Goal: Task Accomplishment & Management: Complete application form

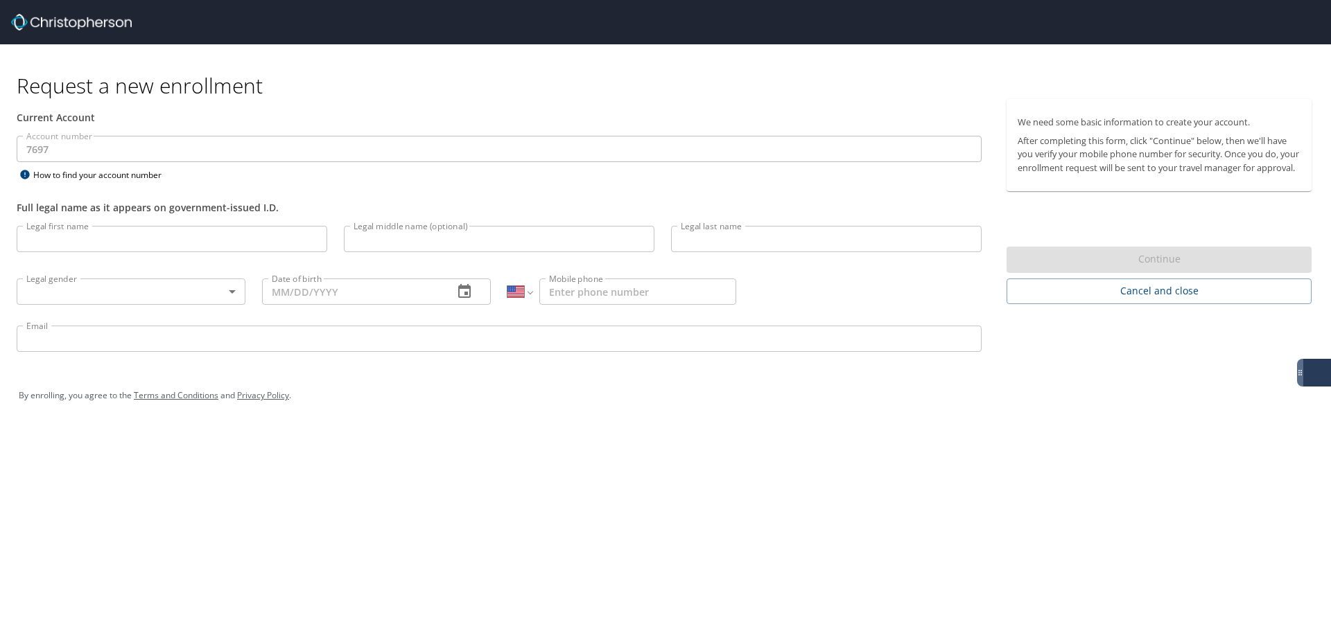
select select "US"
click at [171, 237] on input "Legal first name" at bounding box center [172, 239] width 310 height 26
type input "Amber"
type input "[PERSON_NAME]"
type input "[GEOGRAPHIC_DATA]"
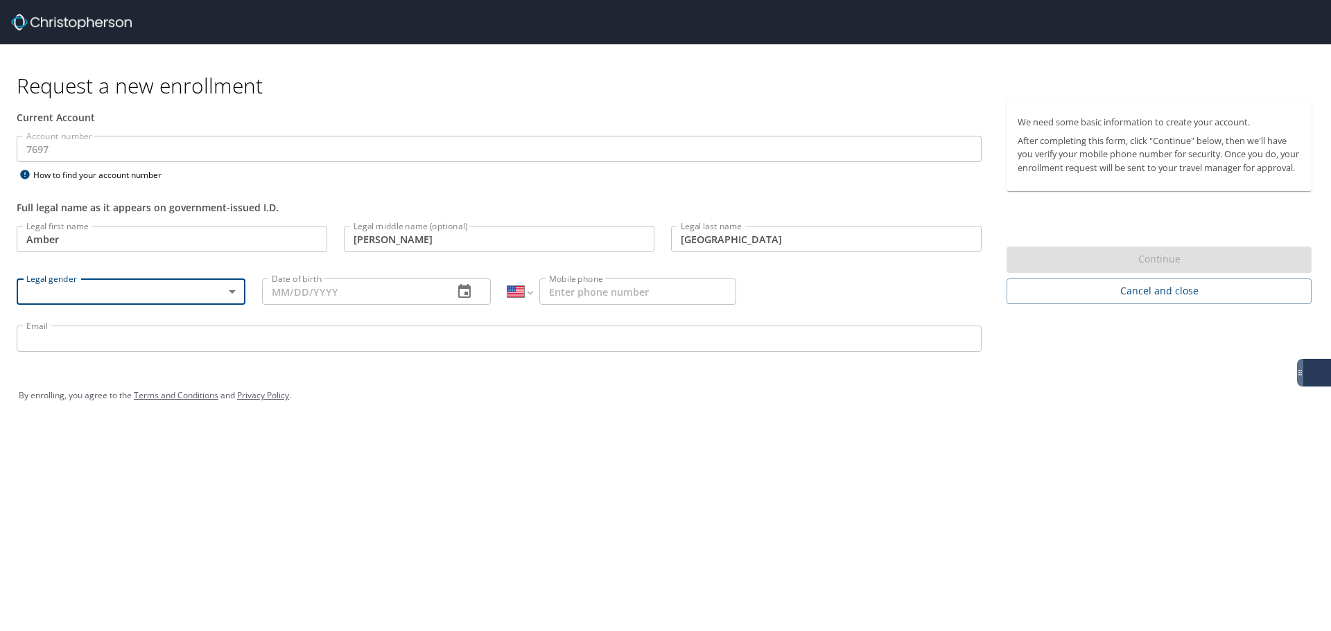
click at [202, 292] on body "Request a new enrollment Current Account Account number 7697 Account number How…" at bounding box center [665, 315] width 1331 height 631
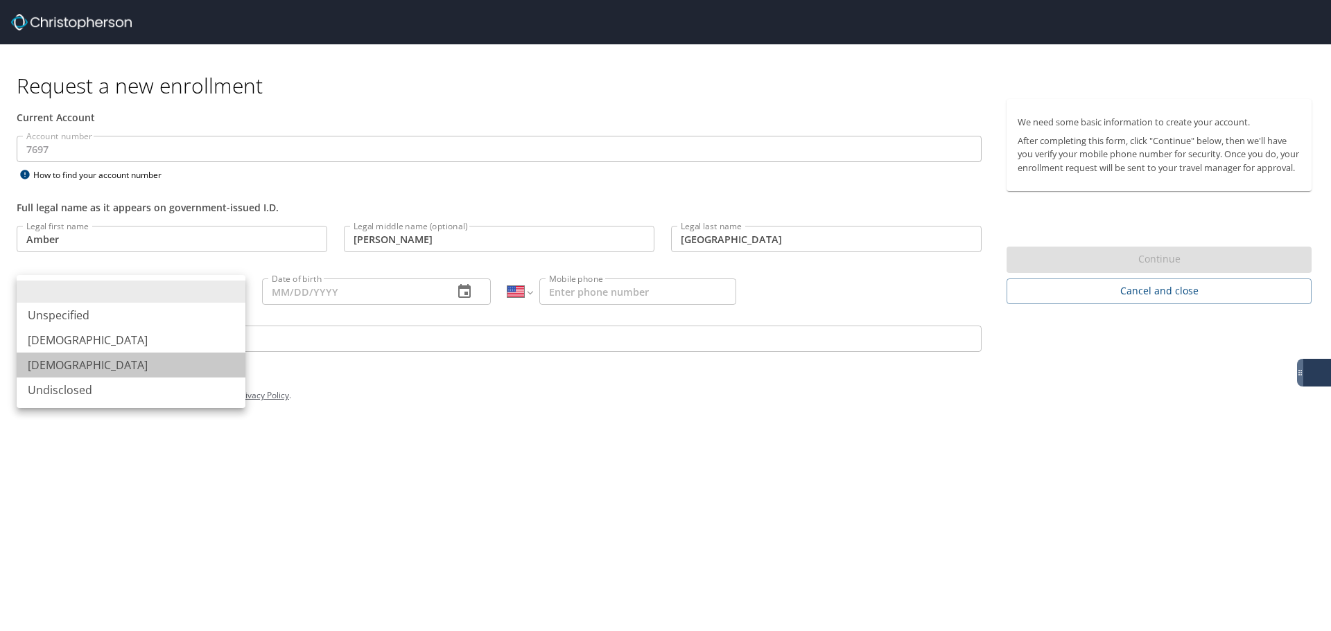
click at [54, 361] on li "[DEMOGRAPHIC_DATA]" at bounding box center [131, 365] width 229 height 25
type input "[DEMOGRAPHIC_DATA]"
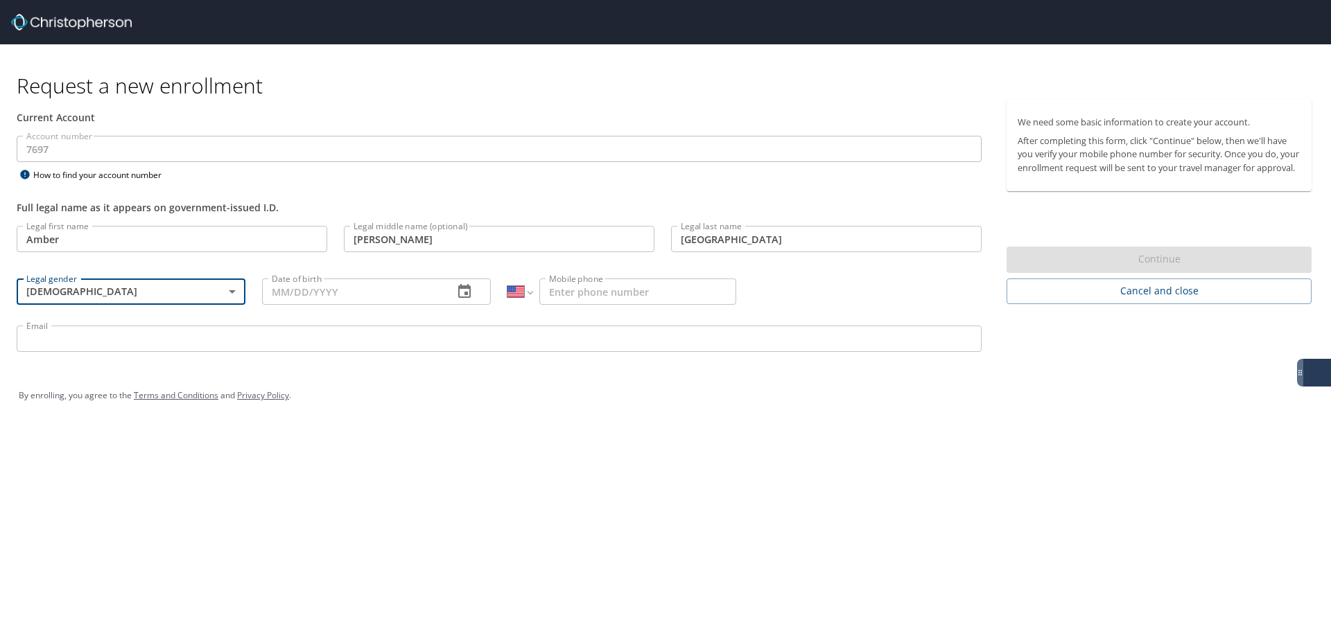
click at [329, 295] on input "Date of birth" at bounding box center [352, 292] width 180 height 26
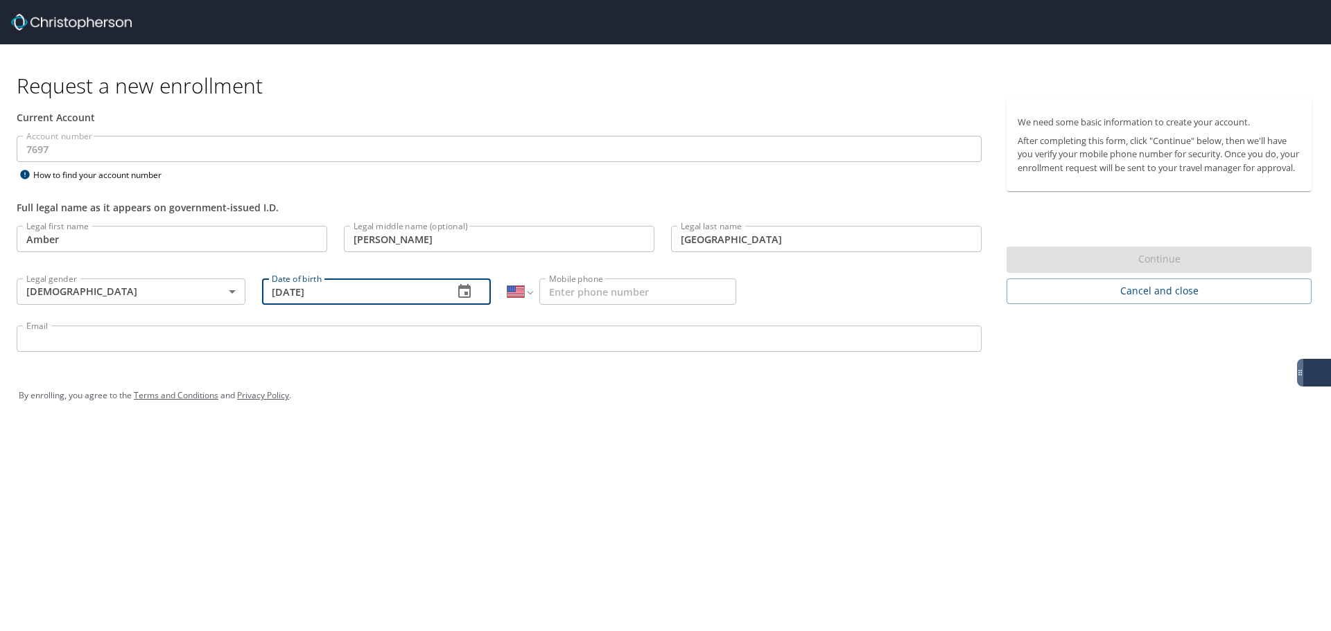
type input "[DATE]"
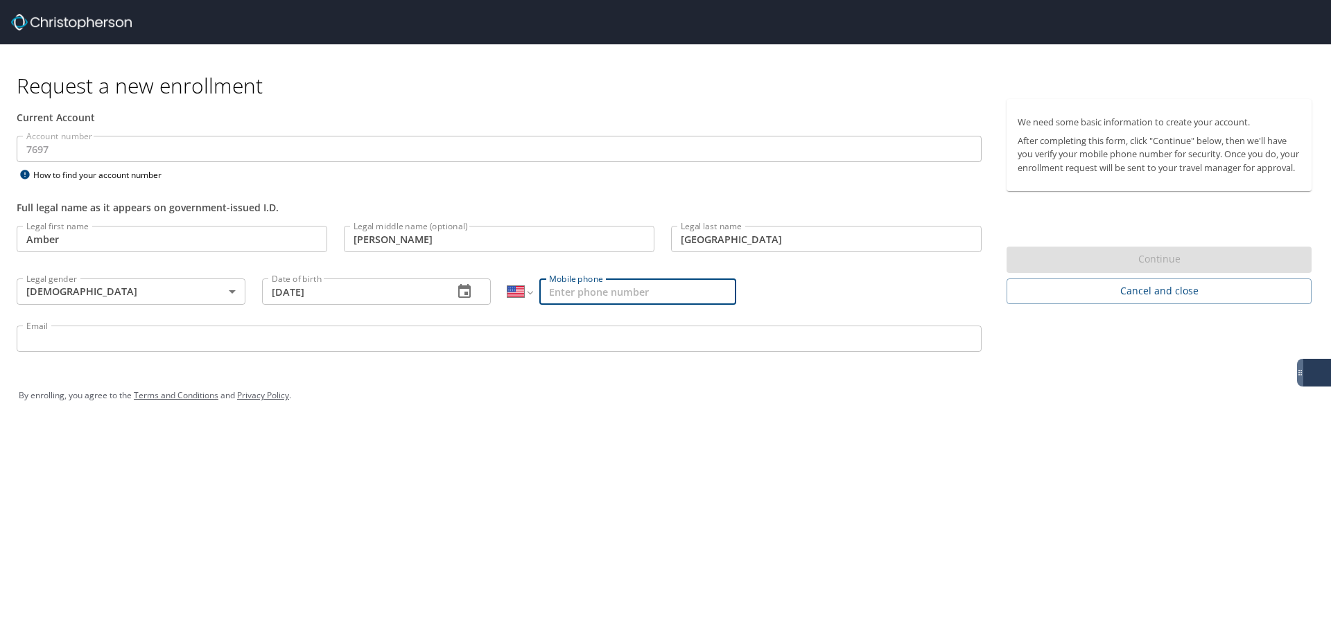
click at [592, 299] on input "Mobile phone" at bounding box center [637, 292] width 197 height 26
type input "[PHONE_NUMBER]"
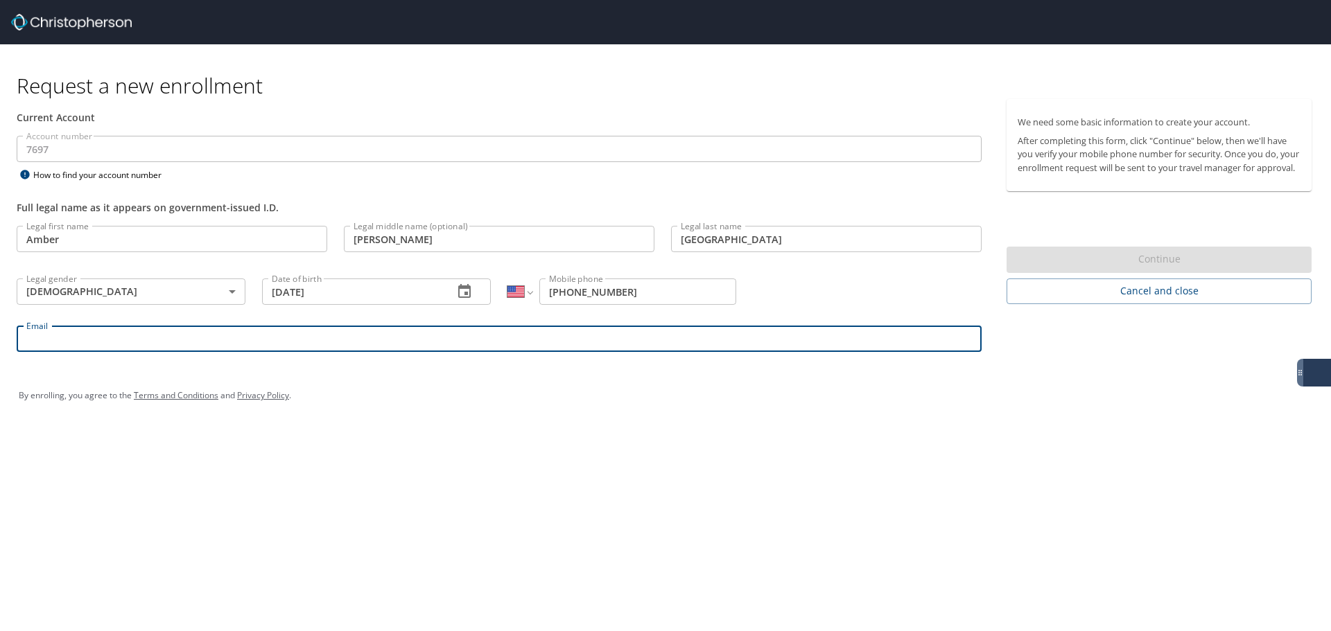
click at [225, 342] on input "Email" at bounding box center [499, 339] width 965 height 26
type input "[EMAIL_ADDRESS][DOMAIN_NAME]"
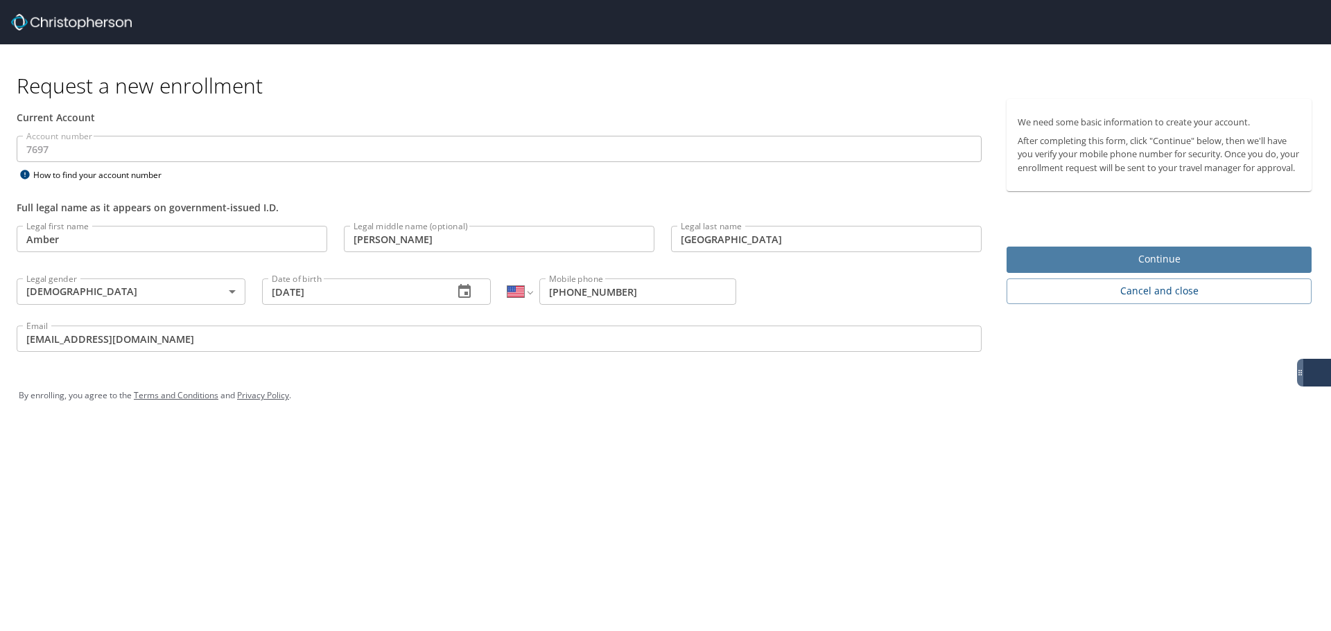
click at [1155, 268] on span "Continue" at bounding box center [1158, 259] width 283 height 17
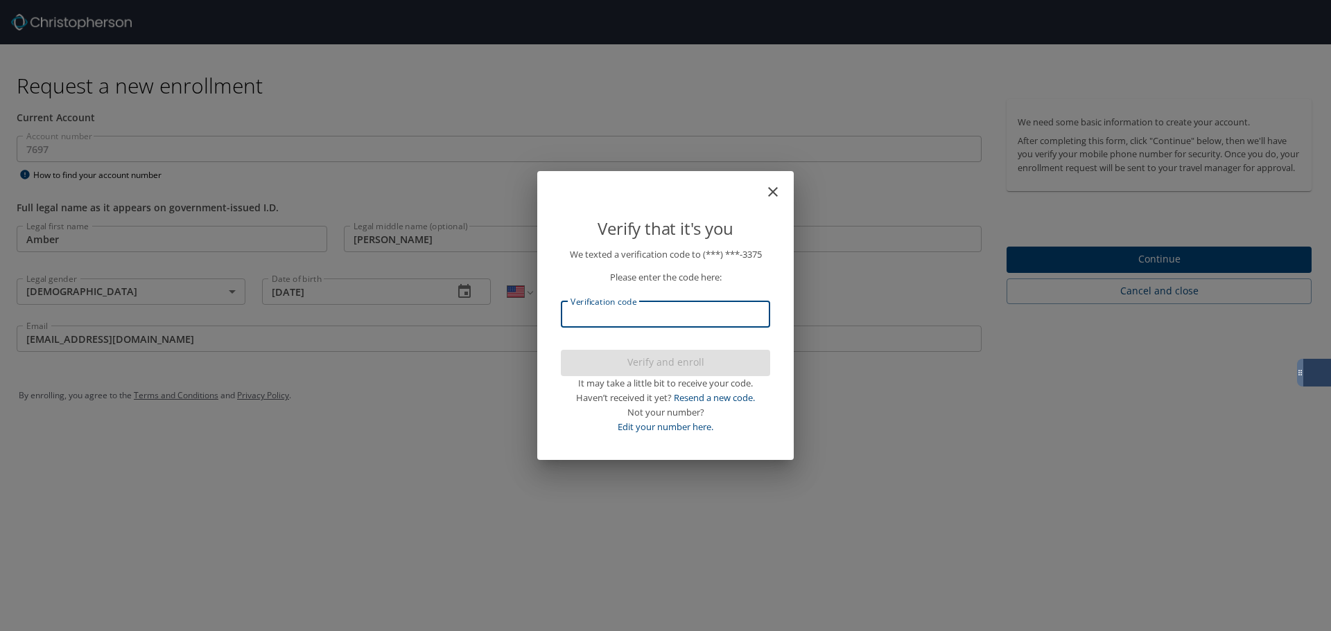
click at [613, 311] on input "Verification code" at bounding box center [665, 314] width 209 height 26
type input "403021"
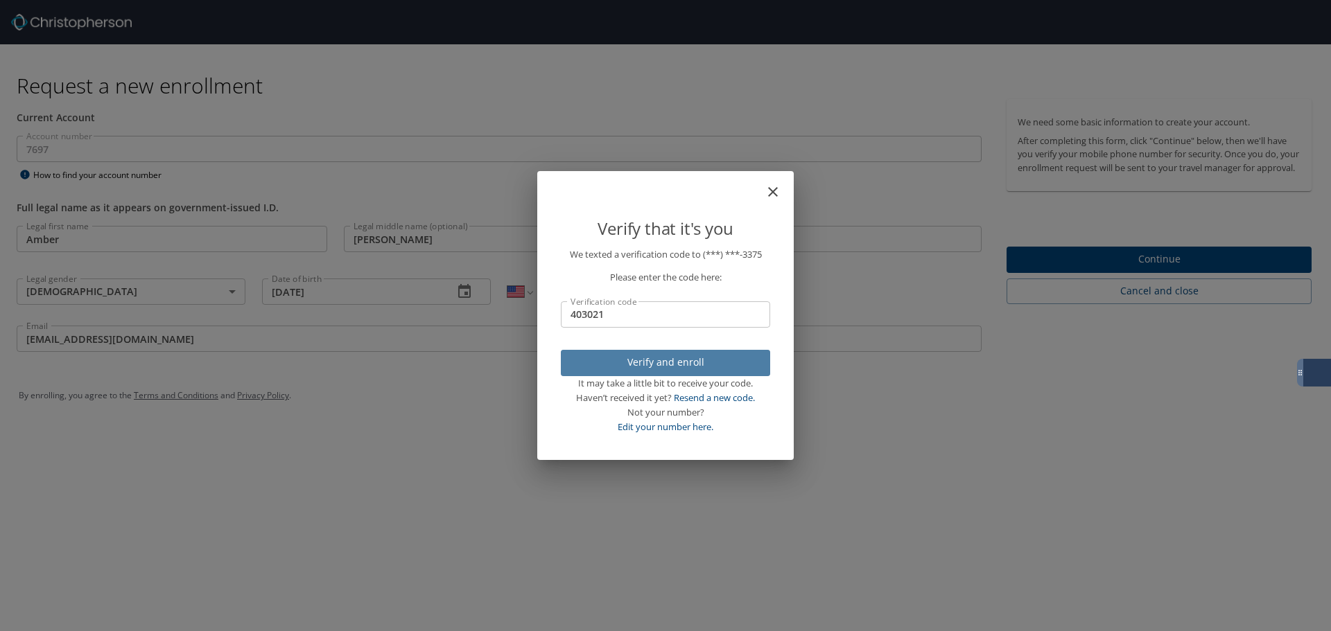
click at [654, 362] on span "Verify and enroll" at bounding box center [665, 362] width 187 height 17
